Goal: Task Accomplishment & Management: Manage account settings

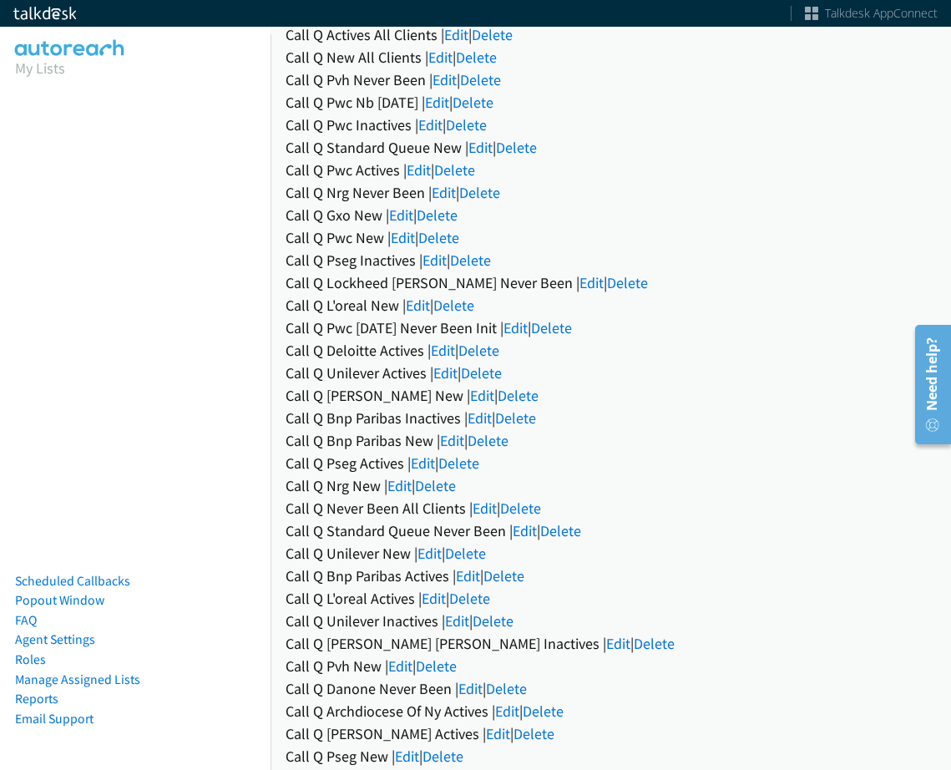
scroll to position [501, 0]
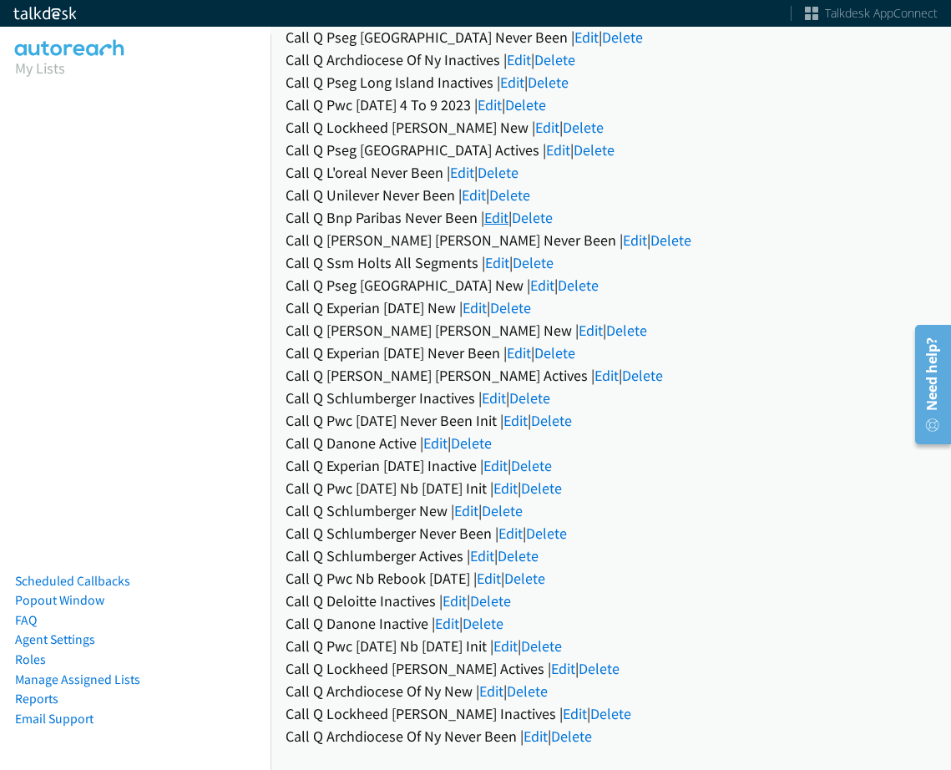
click at [501, 208] on link "Edit" at bounding box center [496, 217] width 24 height 19
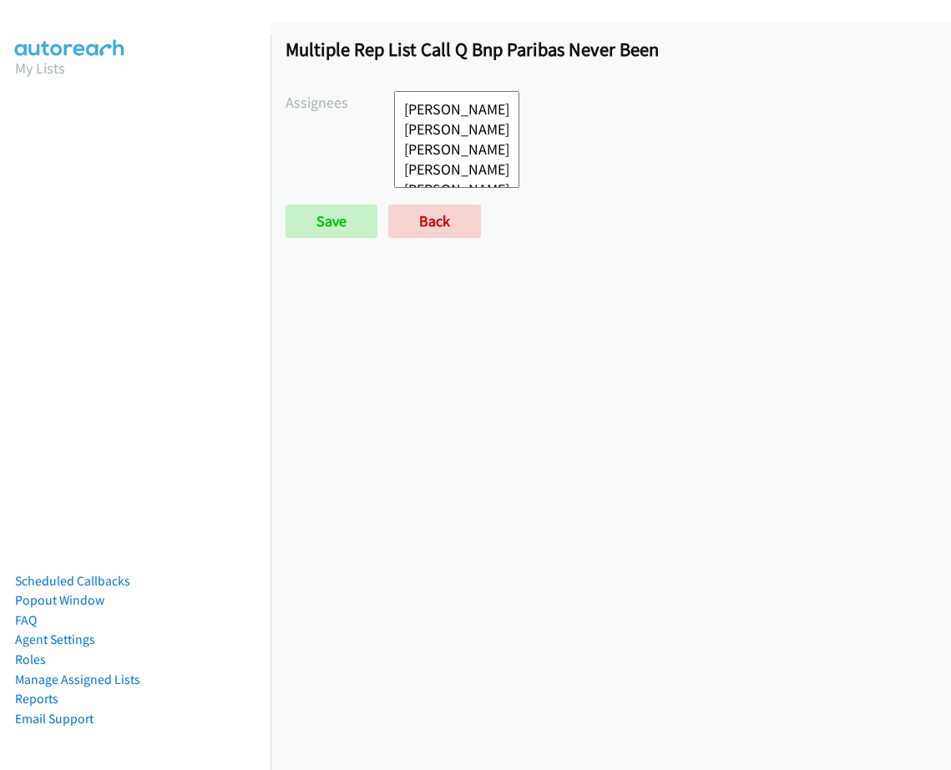
select select
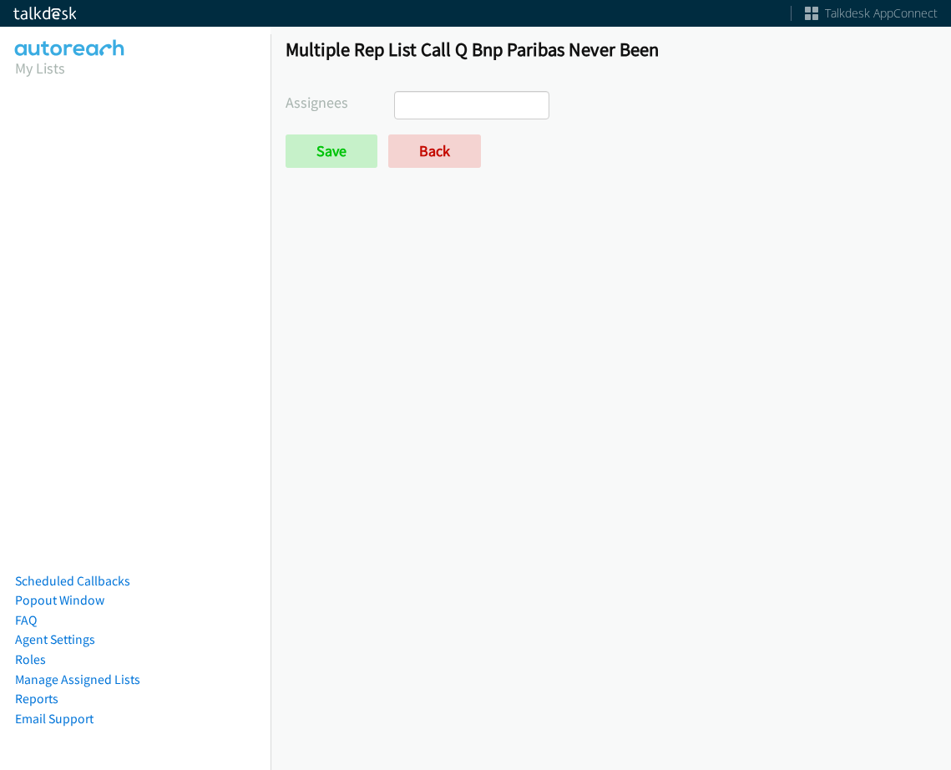
click at [462, 83] on div "Multiple Rep List Call Q Bnp Paribas Never Been Assignees [PERSON_NAME] [PERSON…" at bounding box center [610, 110] width 680 height 175
click at [464, 101] on ul at bounding box center [472, 105] width 154 height 27
click at [851, 295] on div "Multiple Rep List Call Q Bnp Paribas Never Been Assignees Abigail Odhiambo Alan…" at bounding box center [610, 396] width 680 height 747
